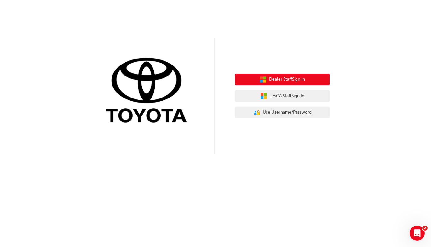
click at [302, 83] on button "Dealer Staff Sign In" at bounding box center [282, 80] width 94 height 12
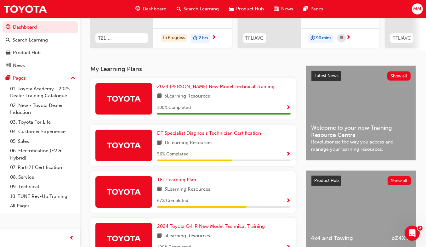
scroll to position [95, 0]
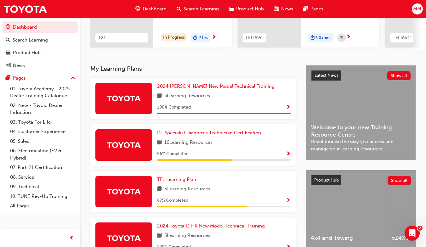
click at [129, 102] on img at bounding box center [123, 98] width 35 height 11
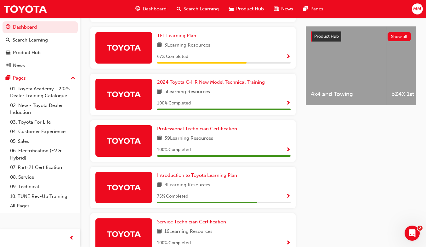
scroll to position [280, 0]
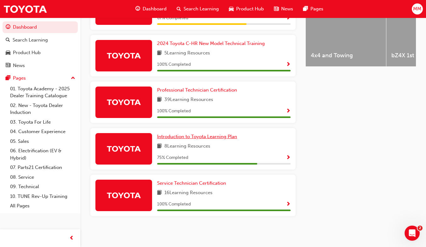
click at [220, 134] on span "Introduction to Toyota Learning Plan" at bounding box center [197, 137] width 80 height 6
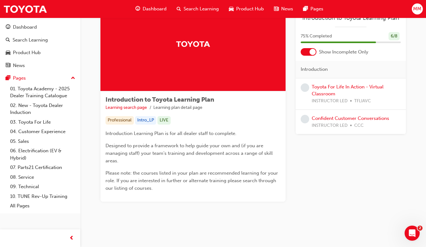
scroll to position [37, 0]
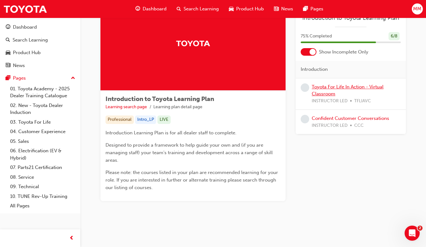
click at [338, 88] on link "Toyota For Life In Action - Virtual Classroom" at bounding box center [348, 90] width 72 height 13
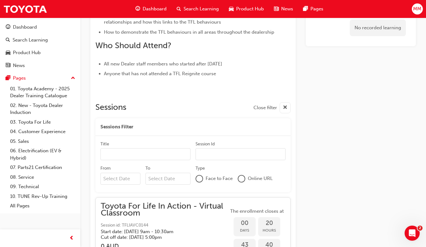
scroll to position [275, 0]
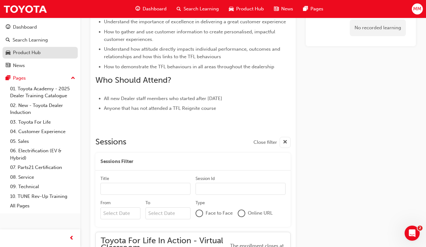
click at [27, 51] on div "Product Hub" at bounding box center [27, 52] width 28 height 7
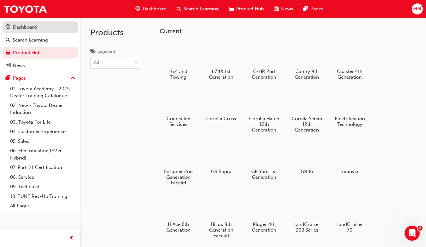
click at [33, 27] on div "Dashboard" at bounding box center [25, 27] width 24 height 7
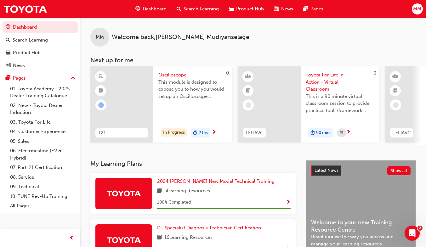
click at [249, 11] on span "Product Hub" at bounding box center [250, 8] width 28 height 7
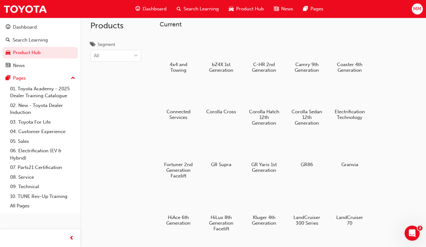
scroll to position [7, 0]
click at [223, 63] on h5 "bZ4X 1st Generation" at bounding box center [221, 68] width 35 height 12
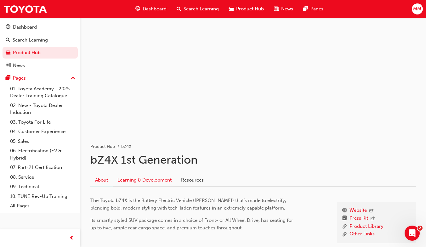
click at [153, 177] on link "Learning & Development" at bounding box center [145, 180] width 64 height 12
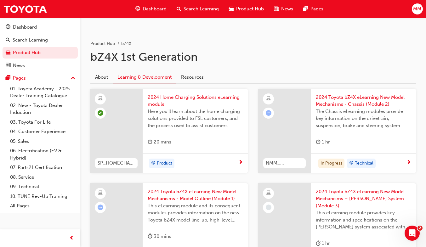
scroll to position [103, 0]
click at [353, 100] on span "2024 Toyota bZ4X eLearning New Model Mechanisms - Chassis (Module 2)" at bounding box center [363, 101] width 95 height 14
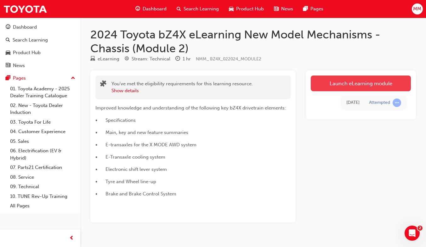
click at [355, 81] on link "Launch eLearning module" at bounding box center [361, 84] width 100 height 16
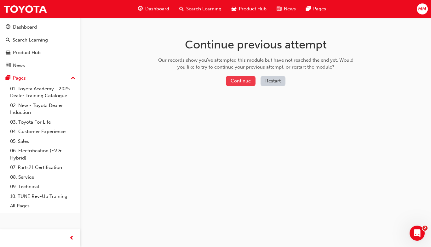
click at [244, 77] on button "Continue" at bounding box center [241, 81] width 30 height 10
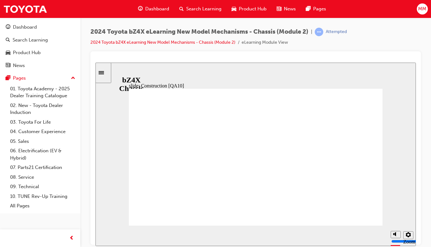
click at [136, 217] on div "Components [Inverter] Oval 1 Inverter is built into the EV transaxle for compac…" at bounding box center [255, 159] width 253 height 143
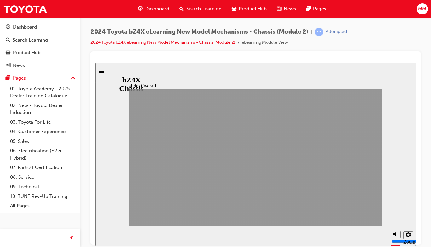
click at [136, 217] on div "Section 1: Overall NEXT BACK NEXT BACK Overall Section 1:" at bounding box center [255, 159] width 253 height 143
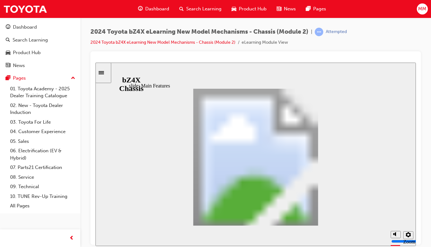
scroll to position [163, 0]
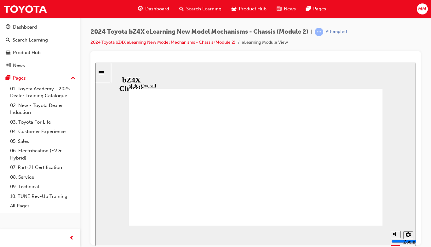
click at [272, 226] on section "Playback Speed 2 1.75" at bounding box center [255, 235] width 320 height 20
